Goal: Task Accomplishment & Management: Use online tool/utility

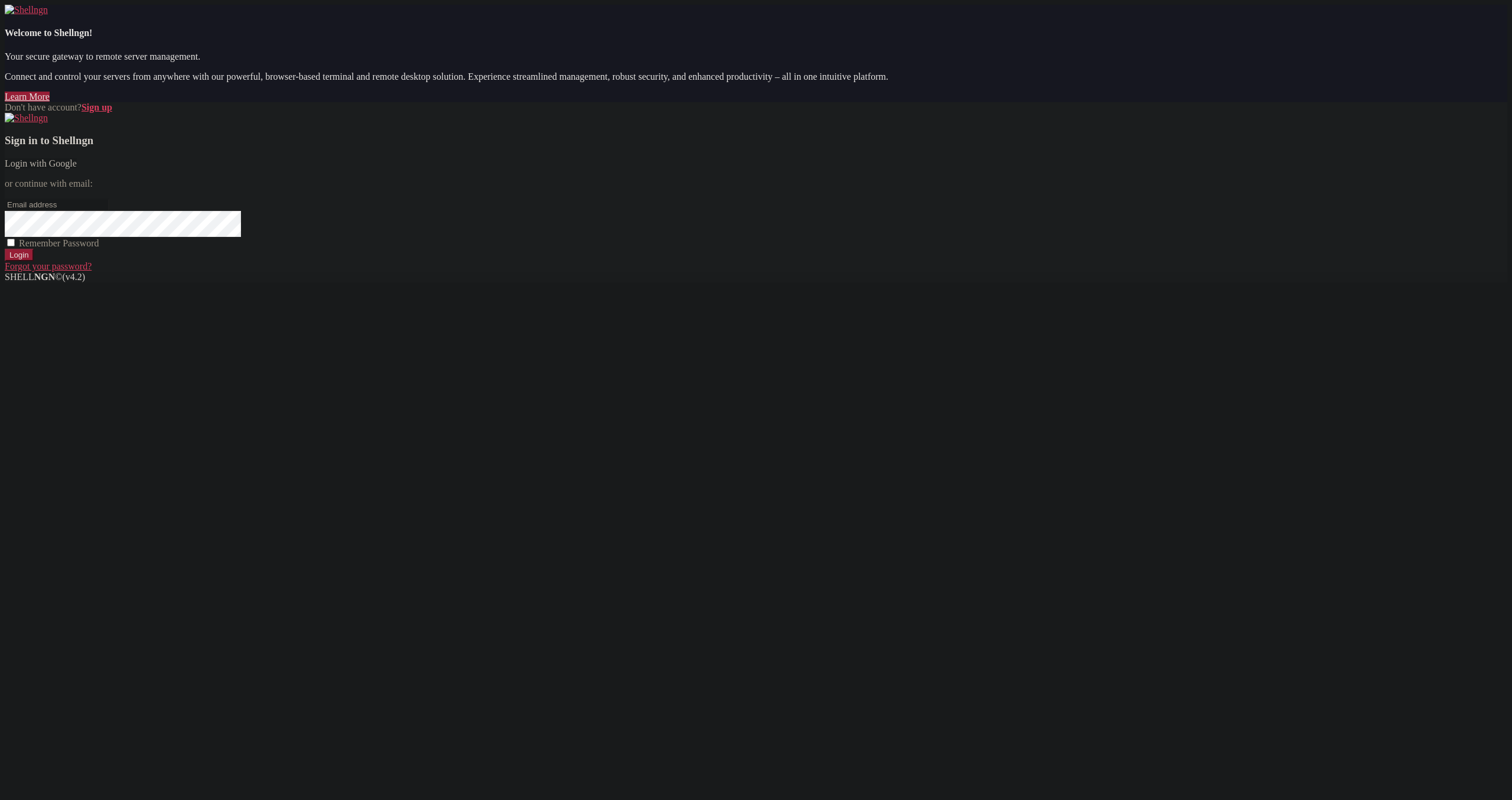
click at [77, 168] on link "Login with Google" at bounding box center [40, 164] width 72 height 10
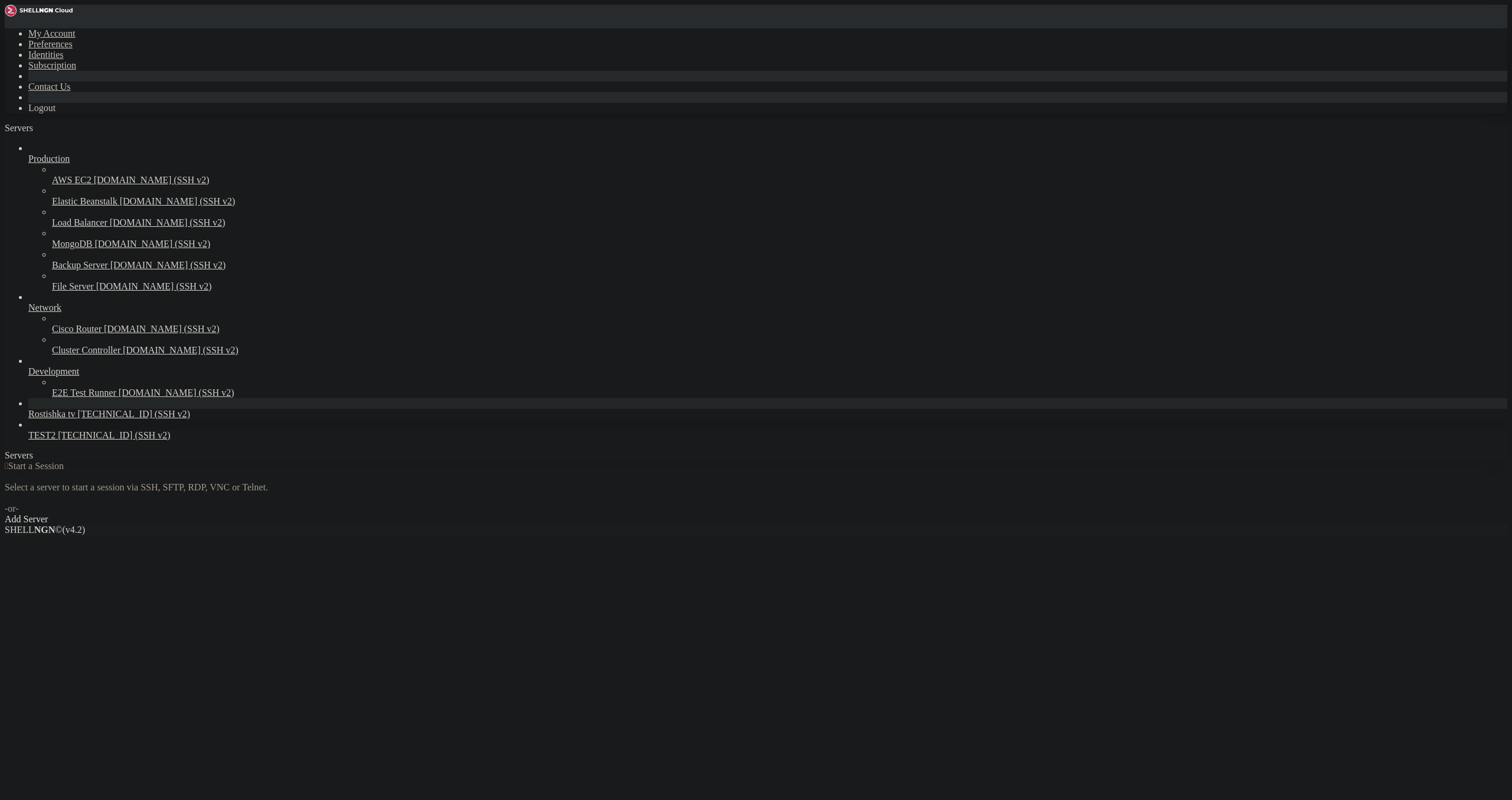
click at [55, 440] on span "TEST2" at bounding box center [42, 435] width 28 height 10
click at [71, 419] on span "Rostishka tv" at bounding box center [52, 414] width 47 height 10
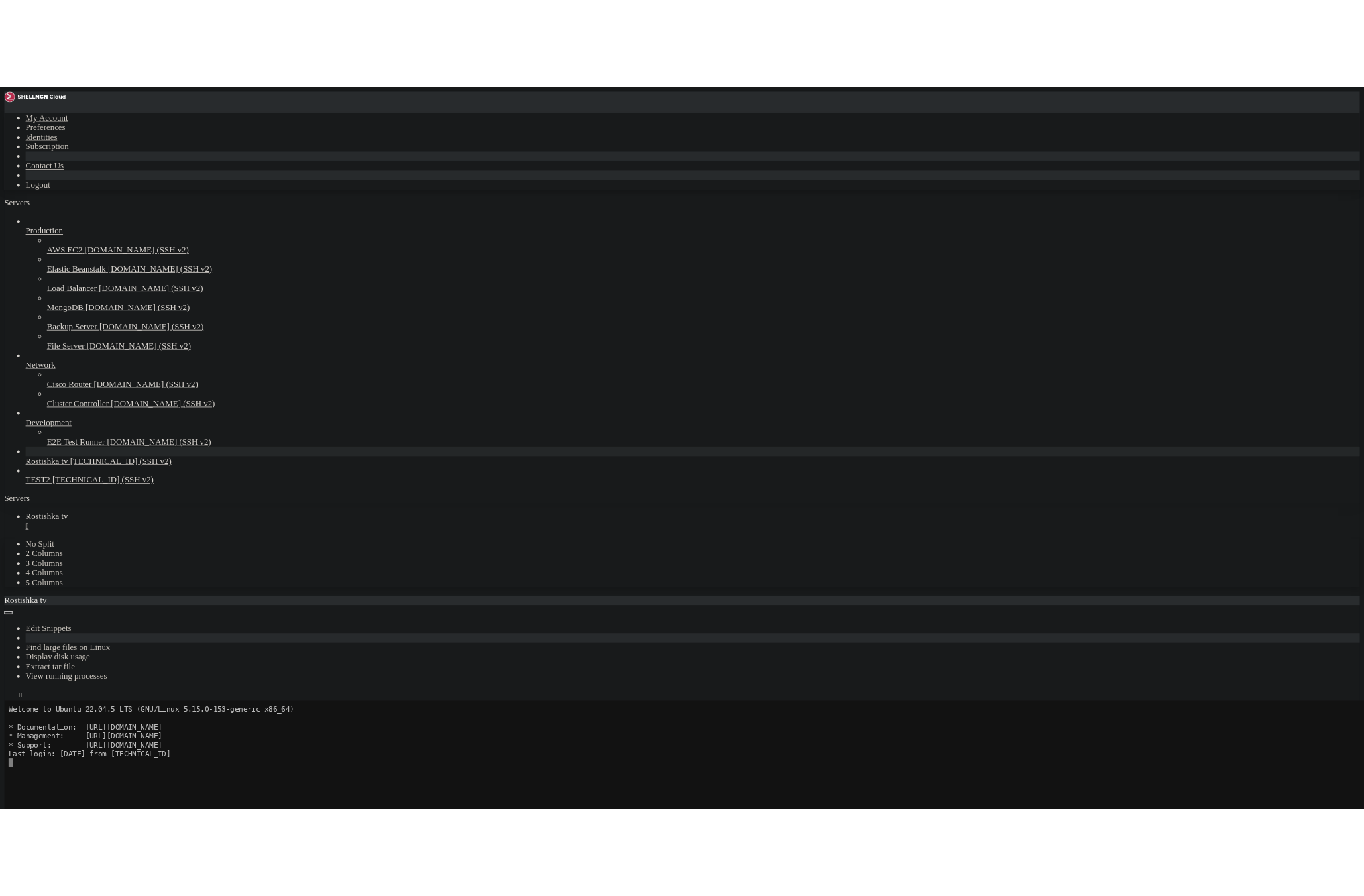
scroll to position [77, 0]
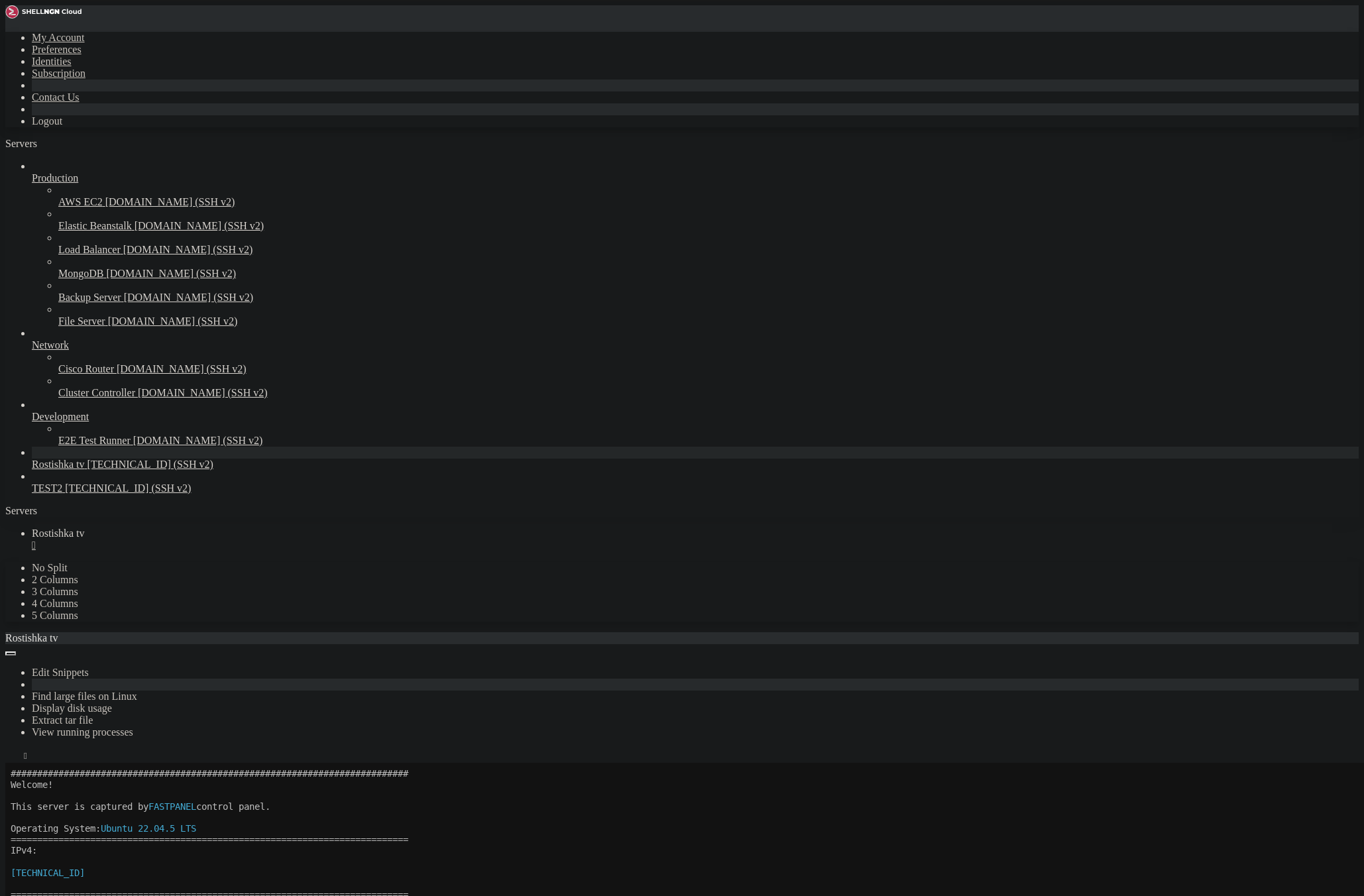
drag, startPoint x: 514, startPoint y: 1226, endPoint x: 606, endPoint y: 1221, distance: 92.1
drag, startPoint x: 513, startPoint y: 1373, endPoint x: 608, endPoint y: 1371, distance: 95.0
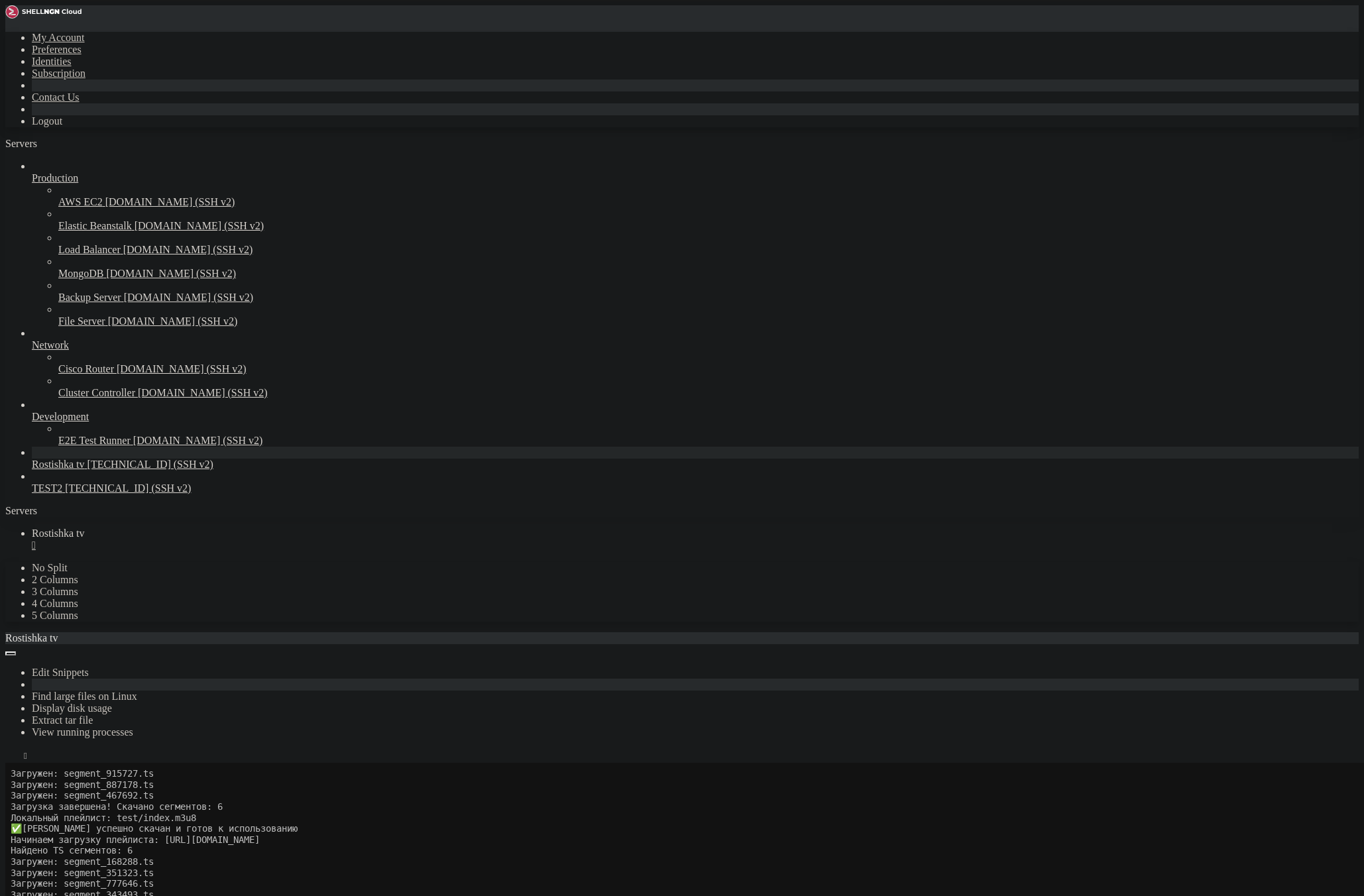
scroll to position [1962, 0]
drag, startPoint x: 108, startPoint y: 1567, endPoint x: 499, endPoint y: 1569, distance: 391.0
click at [11, 759] on icon "button" at bounding box center [11, 759] width 0 height 0
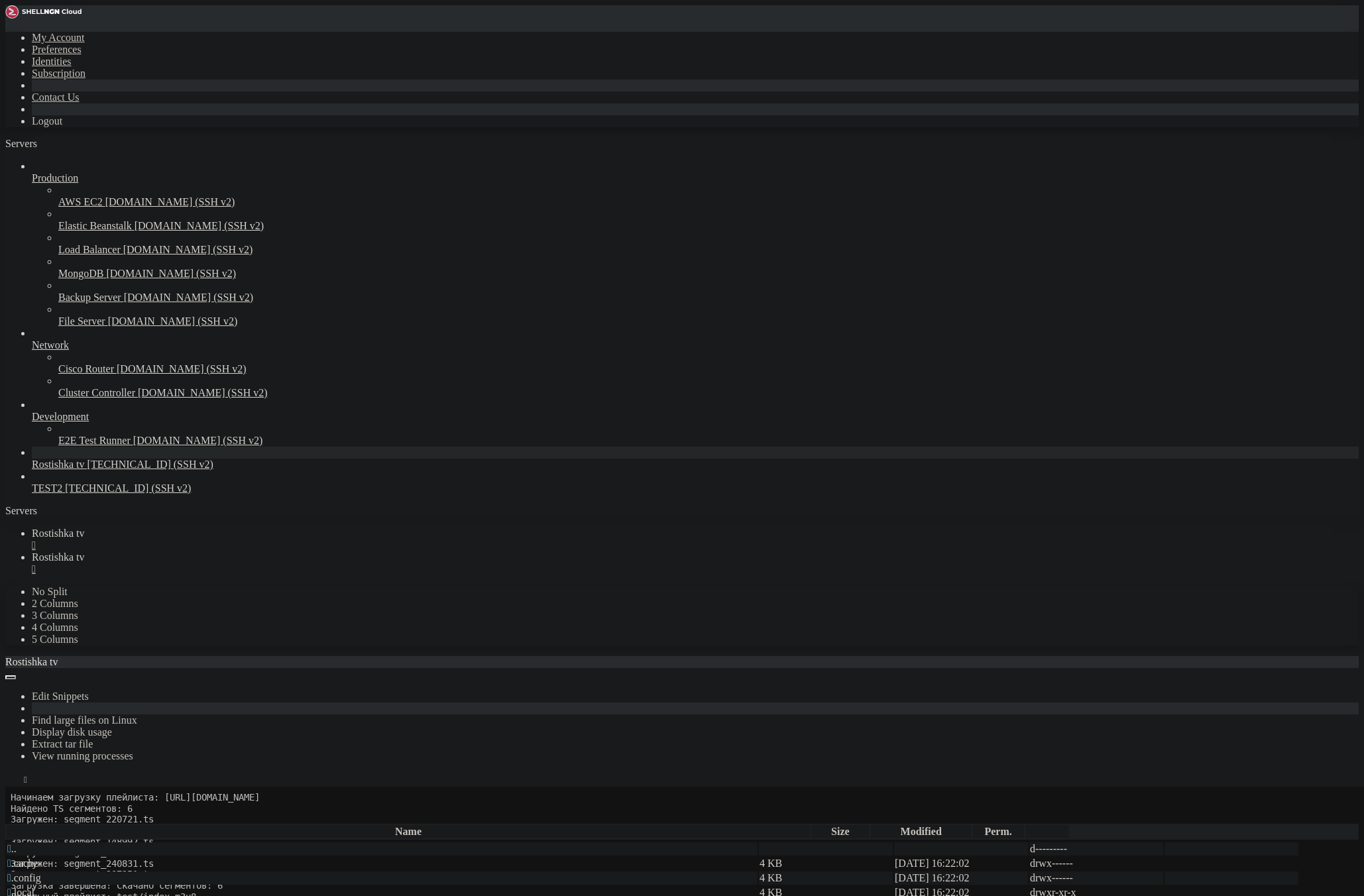
click at [11, 820] on icon "button" at bounding box center [11, 820] width 0 height 0
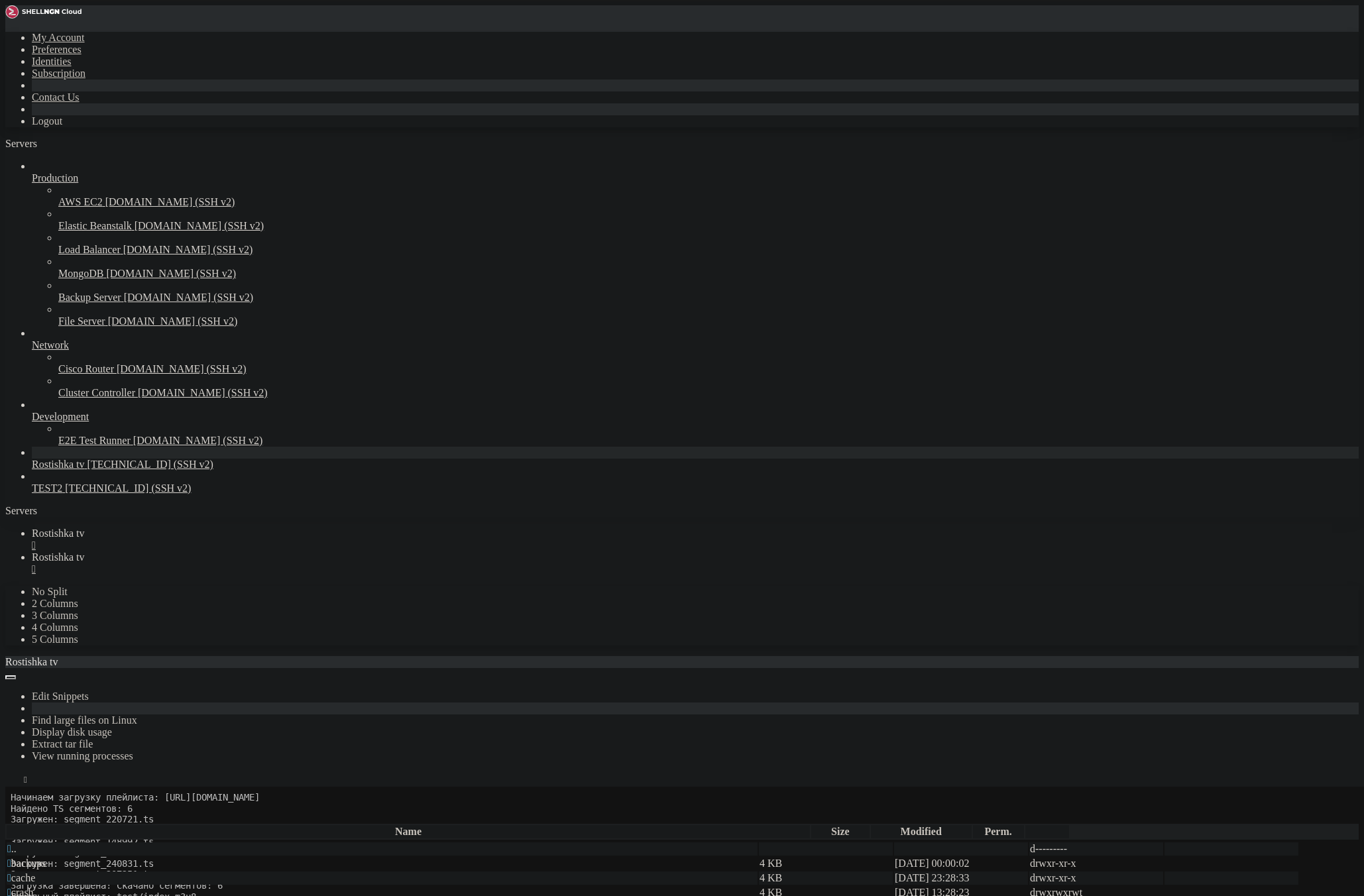
drag, startPoint x: 205, startPoint y: 174, endPoint x: 212, endPoint y: 170, distance: 8.1
click at [212, 872] on td " fastuser" at bounding box center [382, 879] width 751 height 14
click at [44, 873] on span " fastuser" at bounding box center [26, 879] width 37 height 12
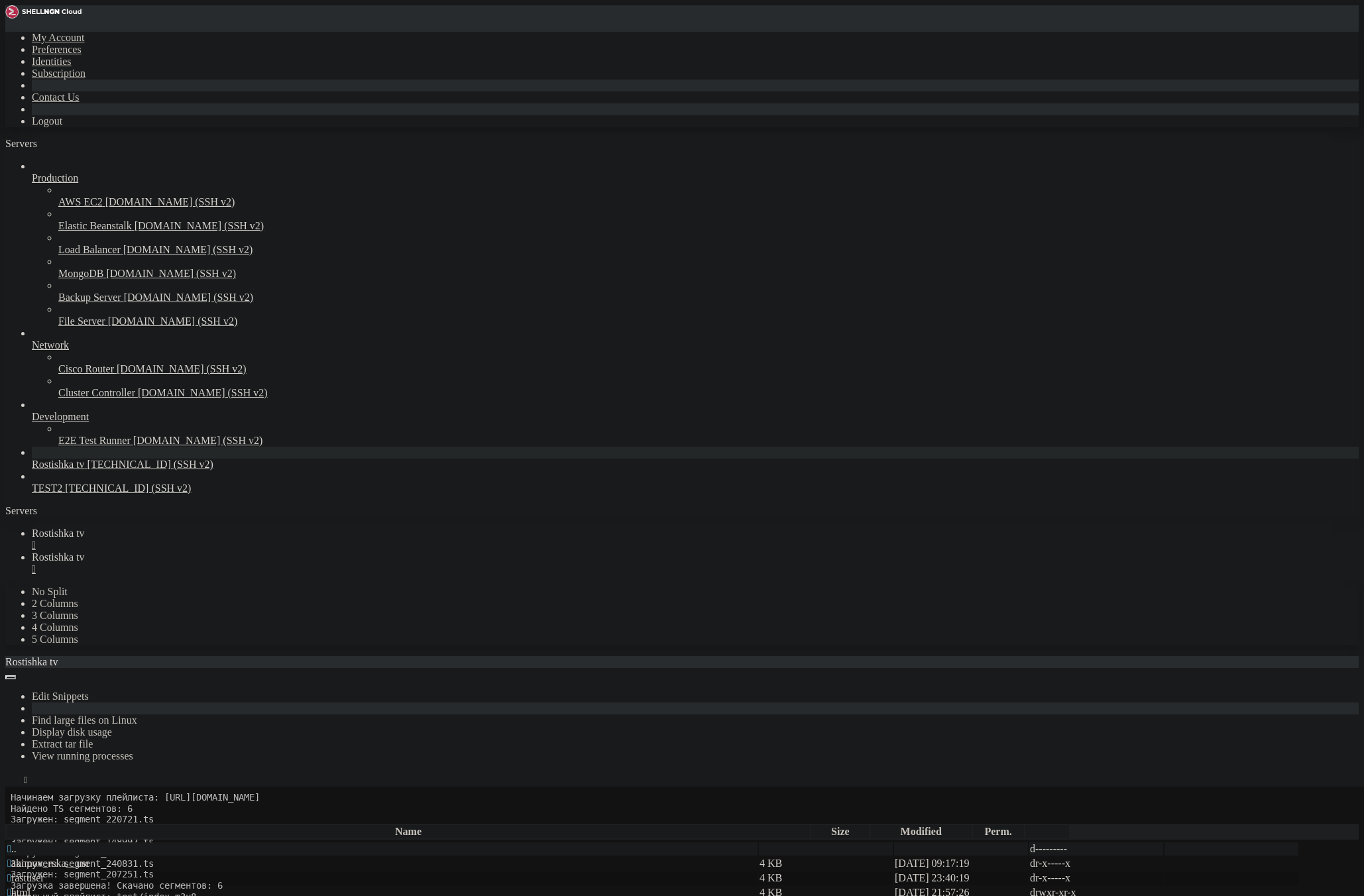
click at [44, 873] on span " fastuser" at bounding box center [26, 879] width 37 height 12
click at [29, 857] on span " data" at bounding box center [18, 863] width 22 height 12
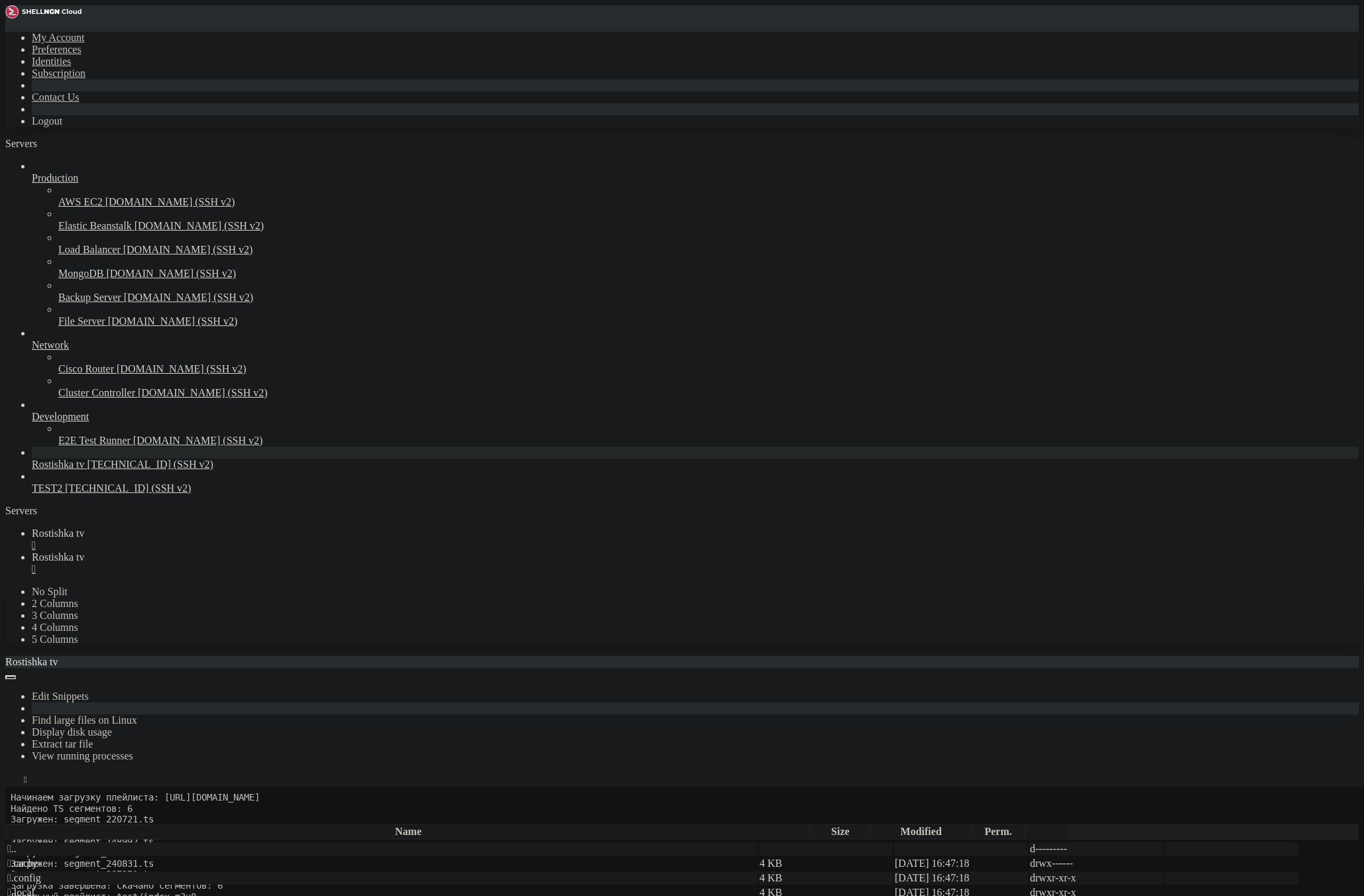
click at [99, 897] on span " [DOMAIN_NAME]" at bounding box center [53, 908] width 91 height 12
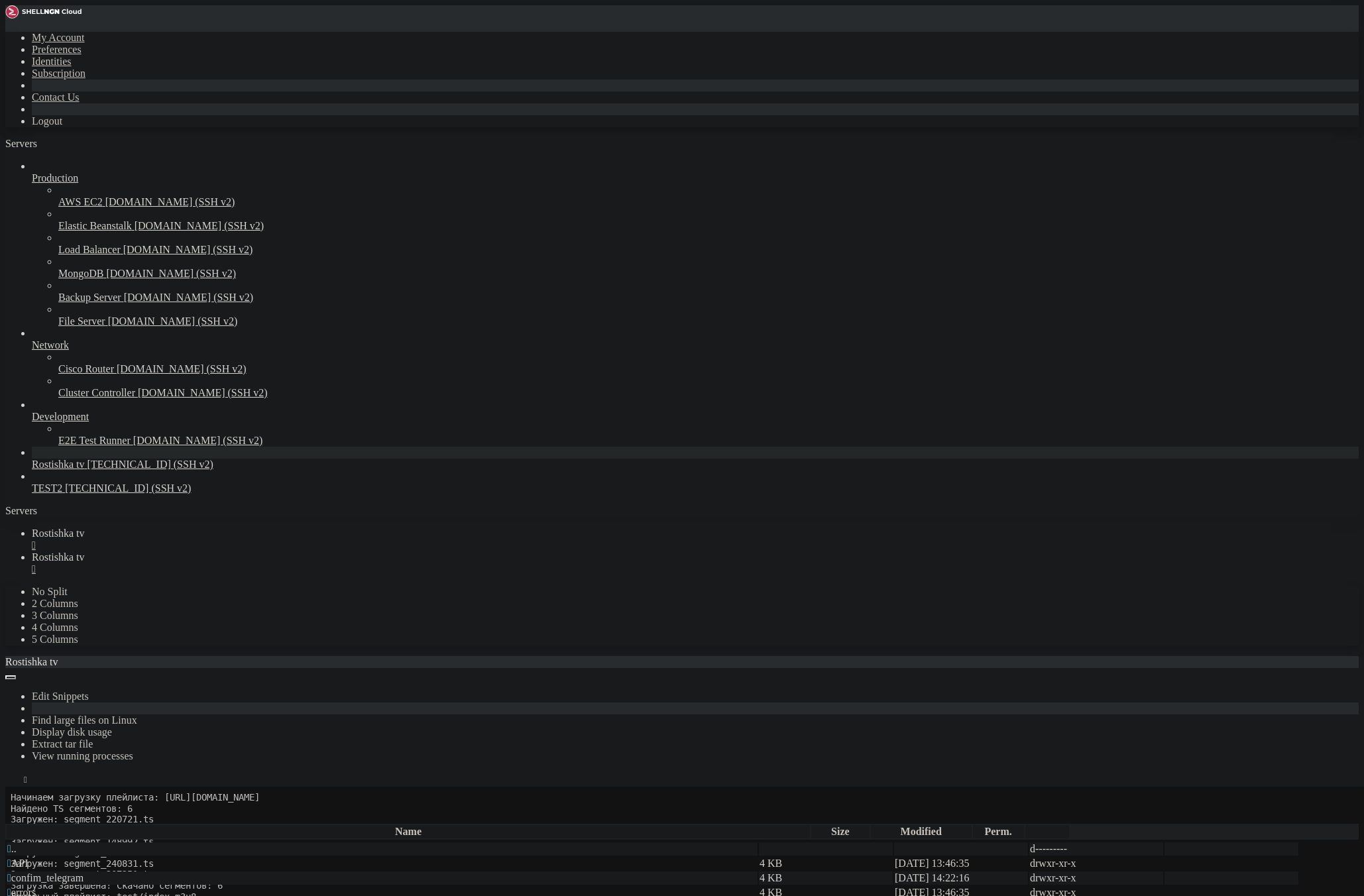
click at [289, 857] on td " ...TEST_PLAYERS" at bounding box center [382, 864] width 751 height 14
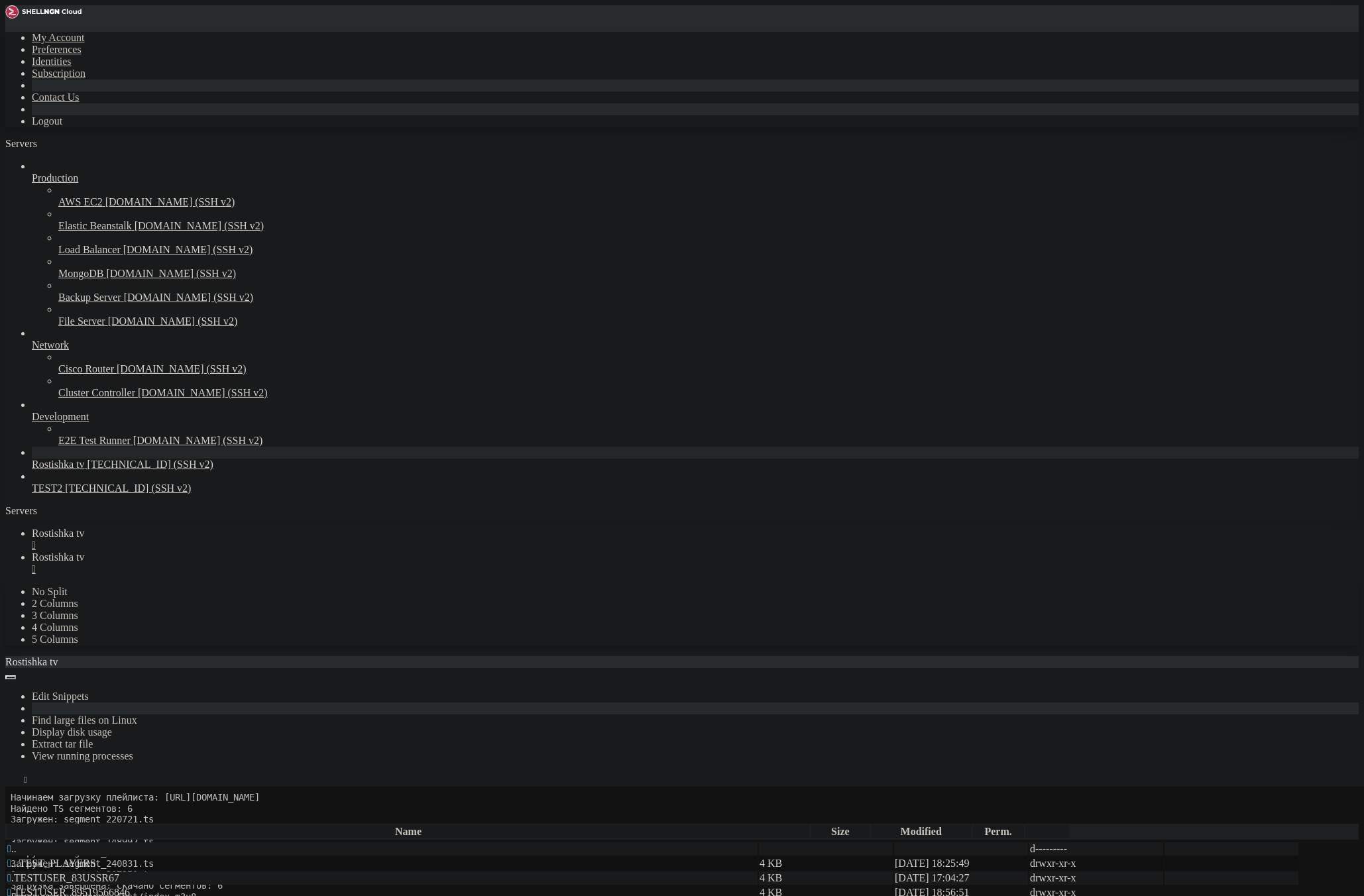
click at [289, 857] on td " ...TEST_PLAYERS" at bounding box center [382, 864] width 751 height 14
type input "/var/www/fastuser/data/www/[DOMAIN_NAME][URL]"
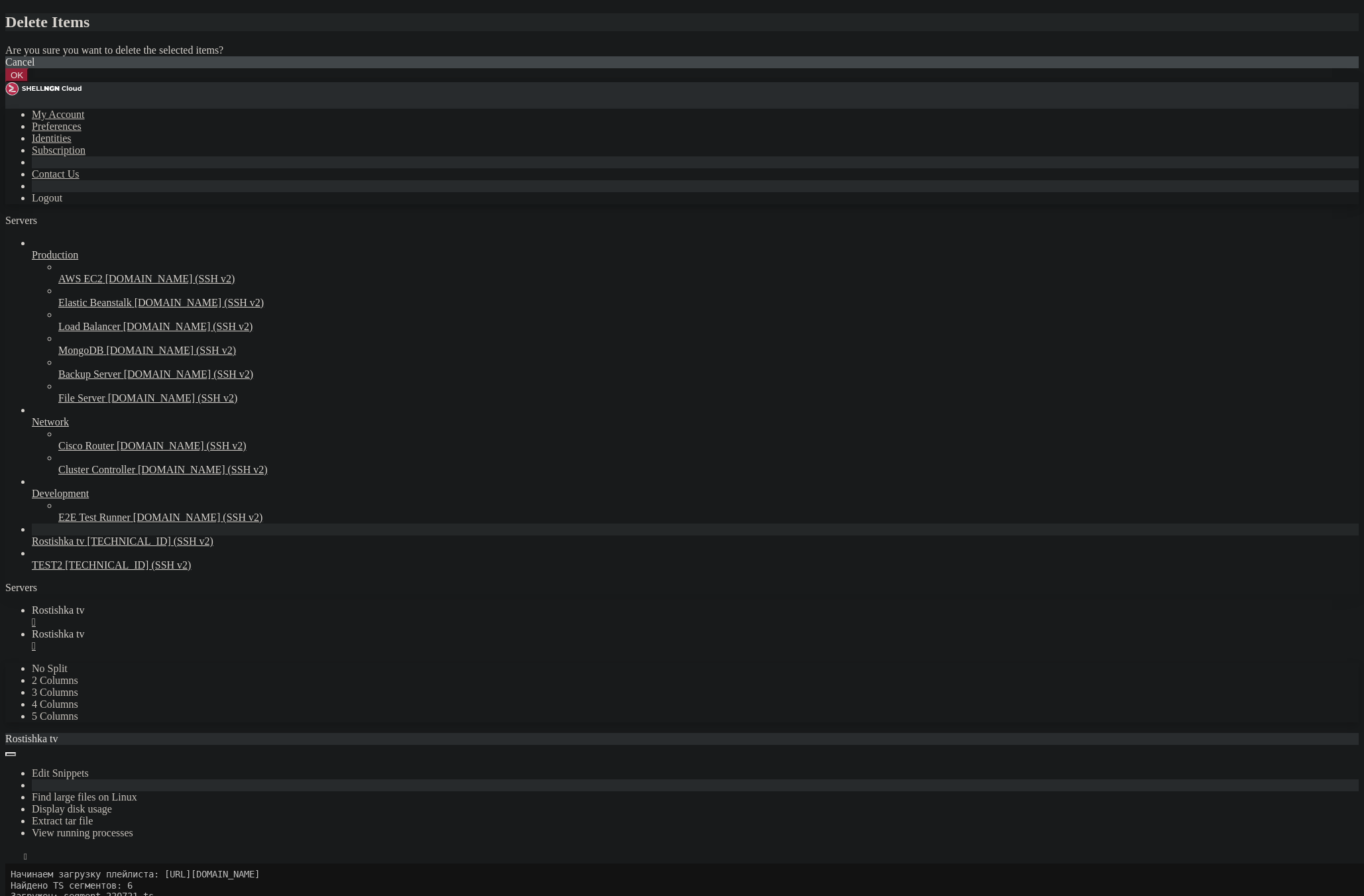
click at [28, 82] on button "OK" at bounding box center [16, 75] width 23 height 14
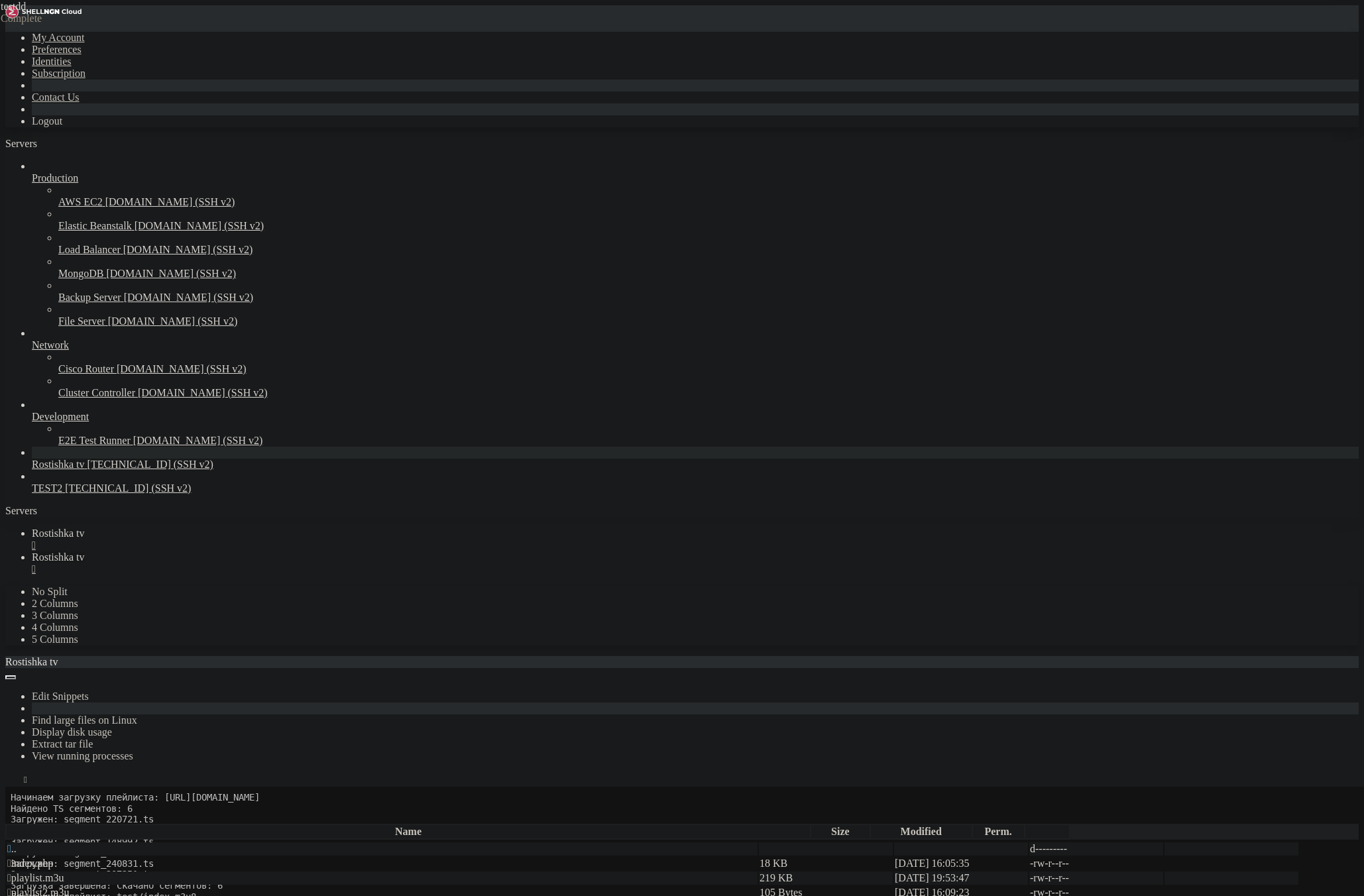
click at [354, 564] on div "" at bounding box center [695, 569] width 1327 height 12
